Goal: Use online tool/utility: Utilize a website feature to perform a specific function

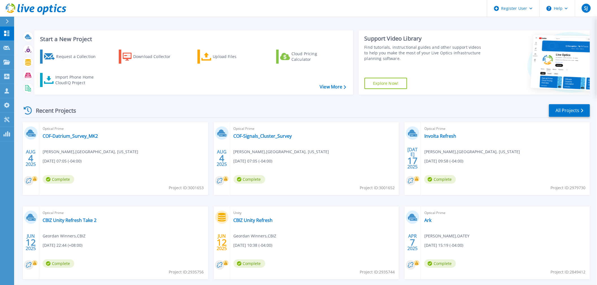
click at [439, 139] on div "Optical Prime Involta Refresh [PERSON_NAME] , [GEOGRAPHIC_DATA], [US_STATE] [DA…" at bounding box center [505, 158] width 169 height 73
click at [436, 134] on link "Involta Refresh" at bounding box center [440, 136] width 32 height 6
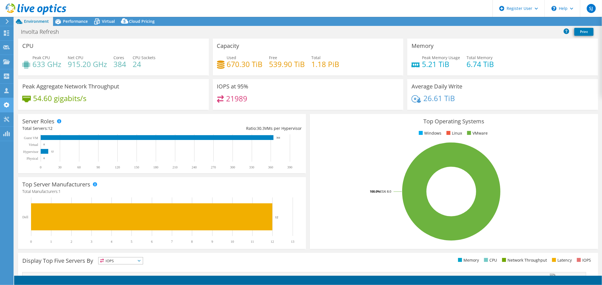
select select "USD"
click at [107, 22] on span "Virtual" at bounding box center [108, 21] width 13 height 5
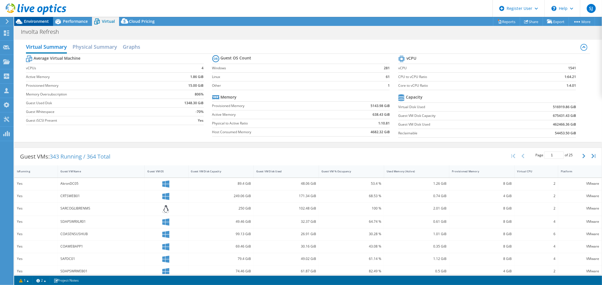
click at [30, 20] on span "Environment" at bounding box center [36, 21] width 25 height 5
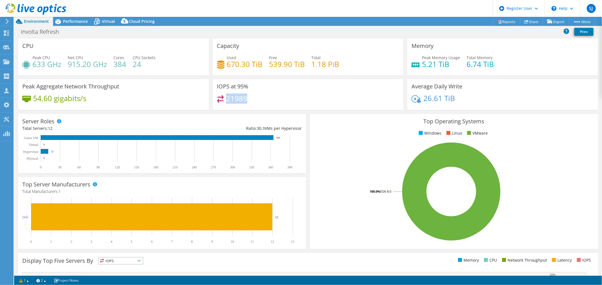
drag, startPoint x: 226, startPoint y: 98, endPoint x: 258, endPoint y: 102, distance: 32.4
click at [258, 102] on div "21989" at bounding box center [308, 101] width 182 height 12
click at [343, 97] on div "21989" at bounding box center [308, 101] width 182 height 12
